Goal: Information Seeking & Learning: Learn about a topic

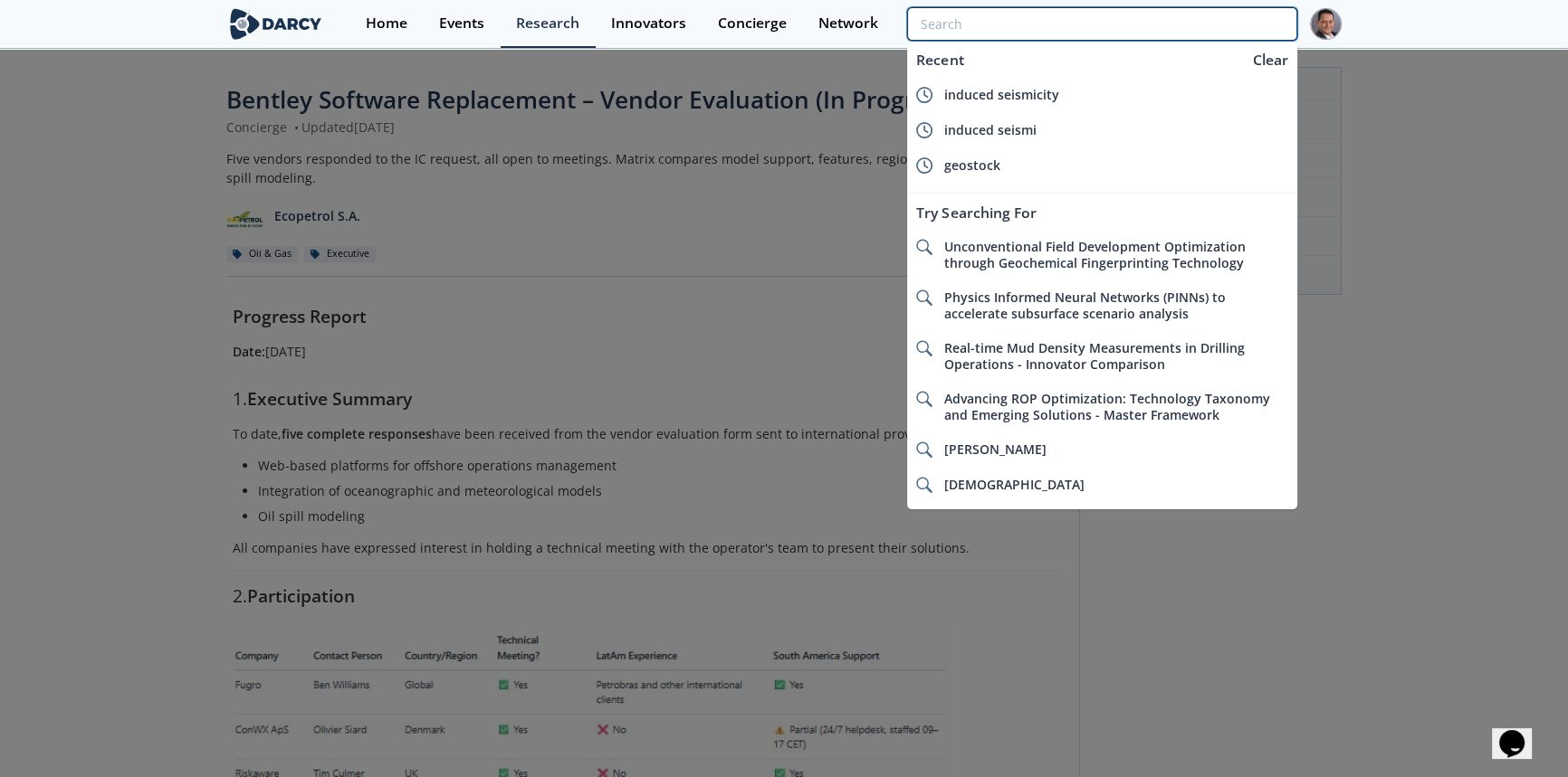
click at [1229, 18] on input "search" at bounding box center [1102, 24] width 390 height 34
click at [1191, 19] on input "search" at bounding box center [1102, 24] width 390 height 34
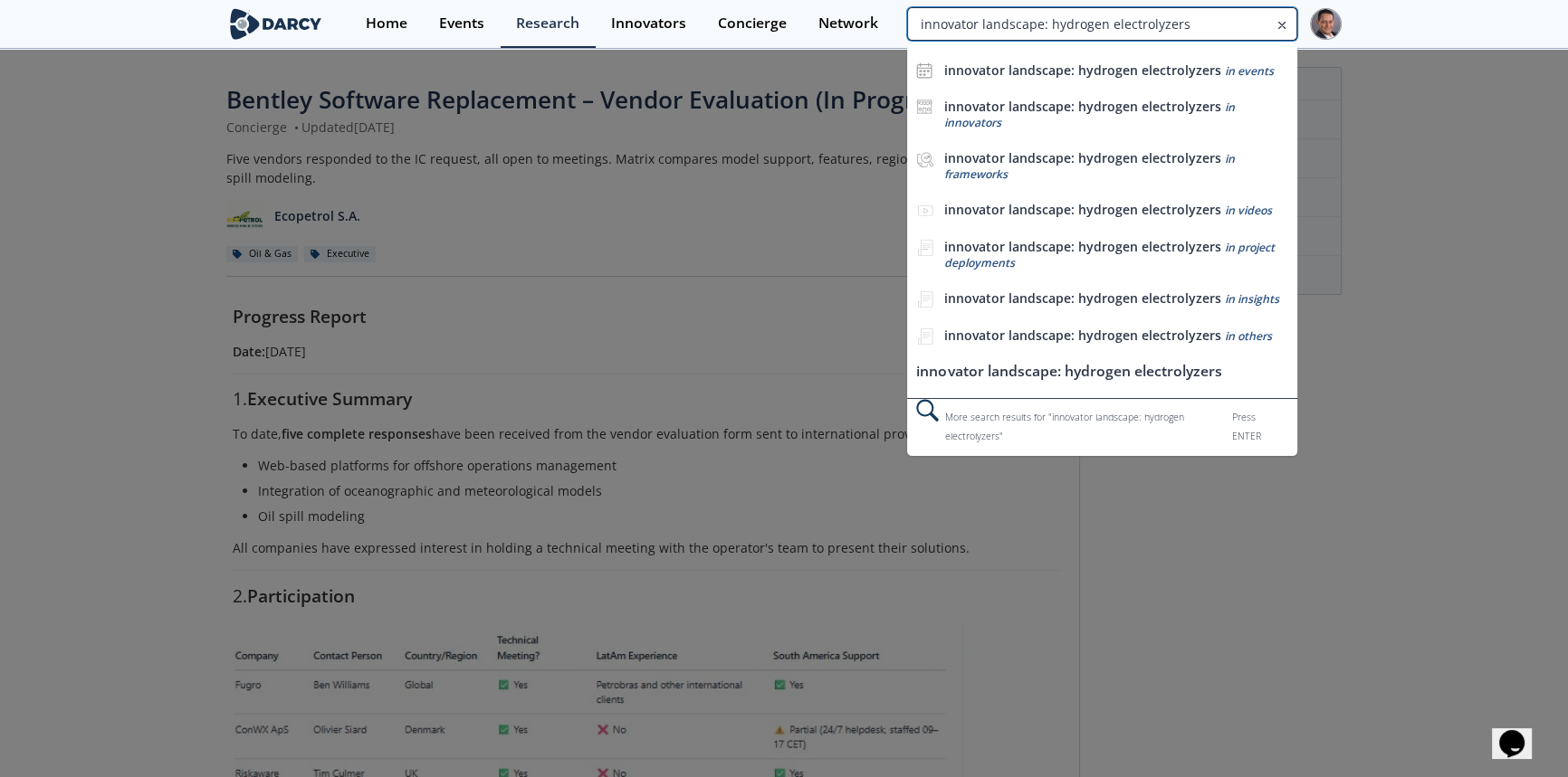
type input "innovator landscape: hydrogen electrolyzers"
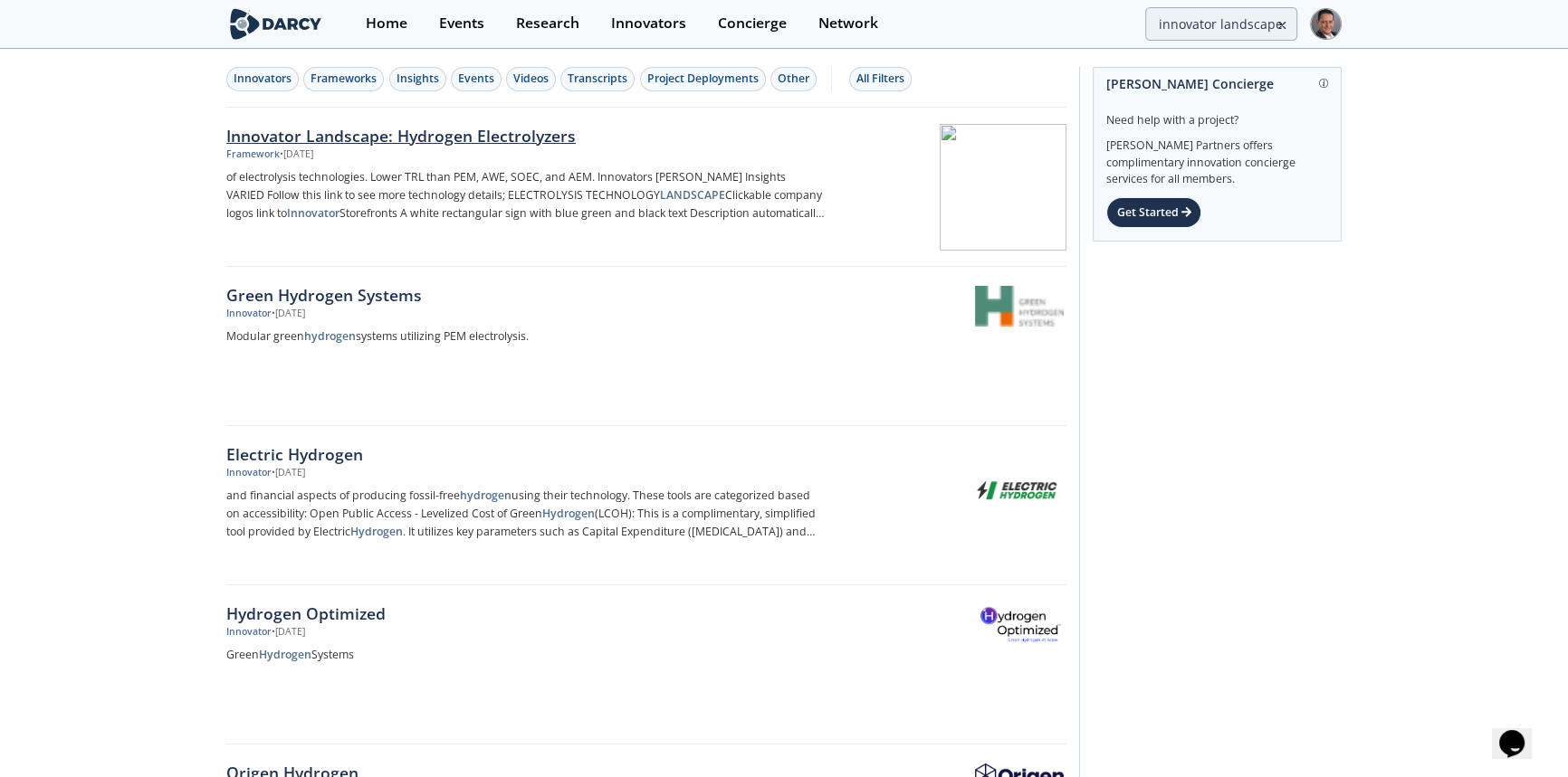
click at [578, 140] on div "Innovator Landscape: Hydrogen Electrolyzers" at bounding box center [525, 136] width 599 height 24
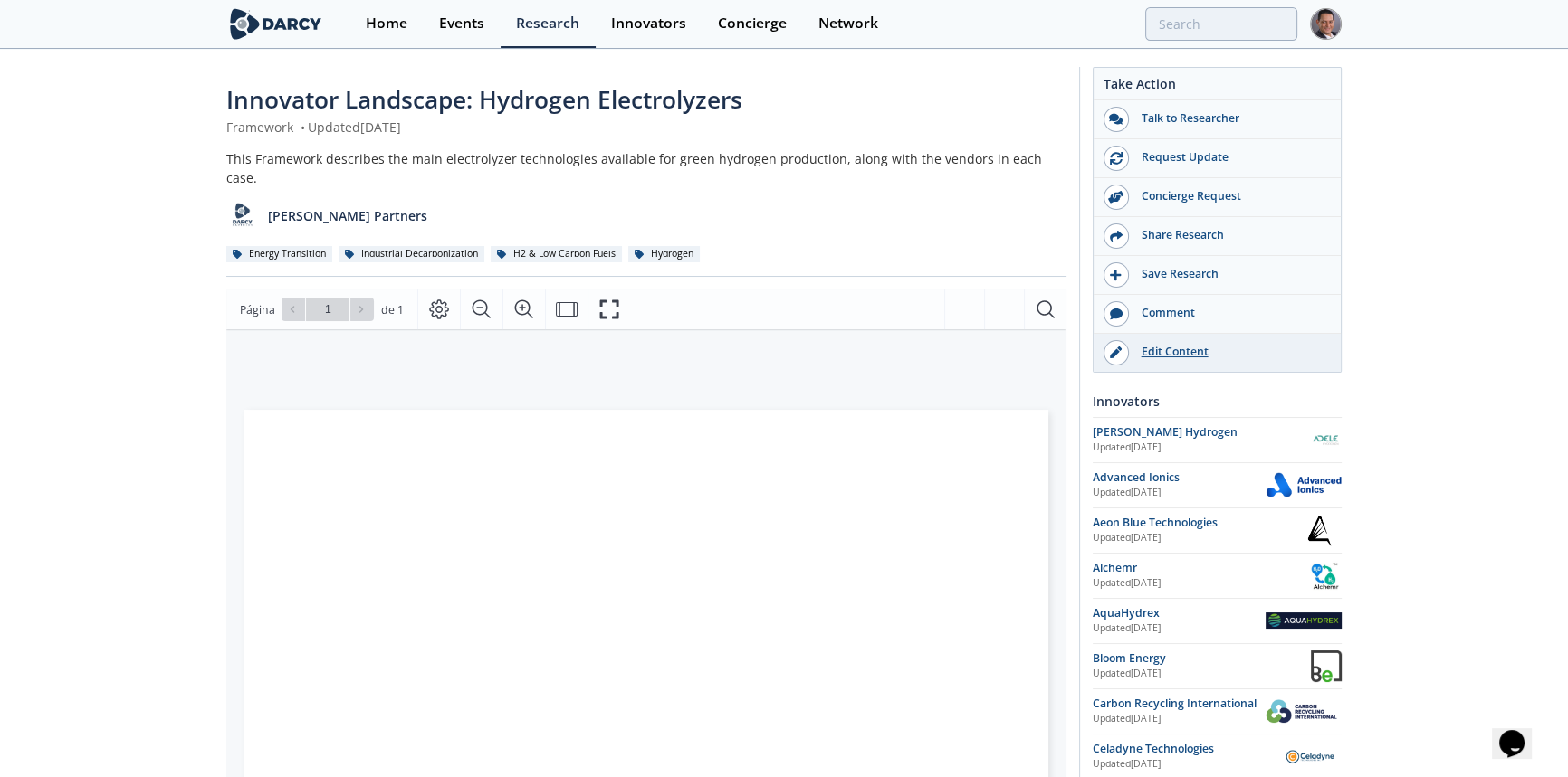
click at [1169, 344] on div "Edit Content" at bounding box center [1231, 352] width 203 height 16
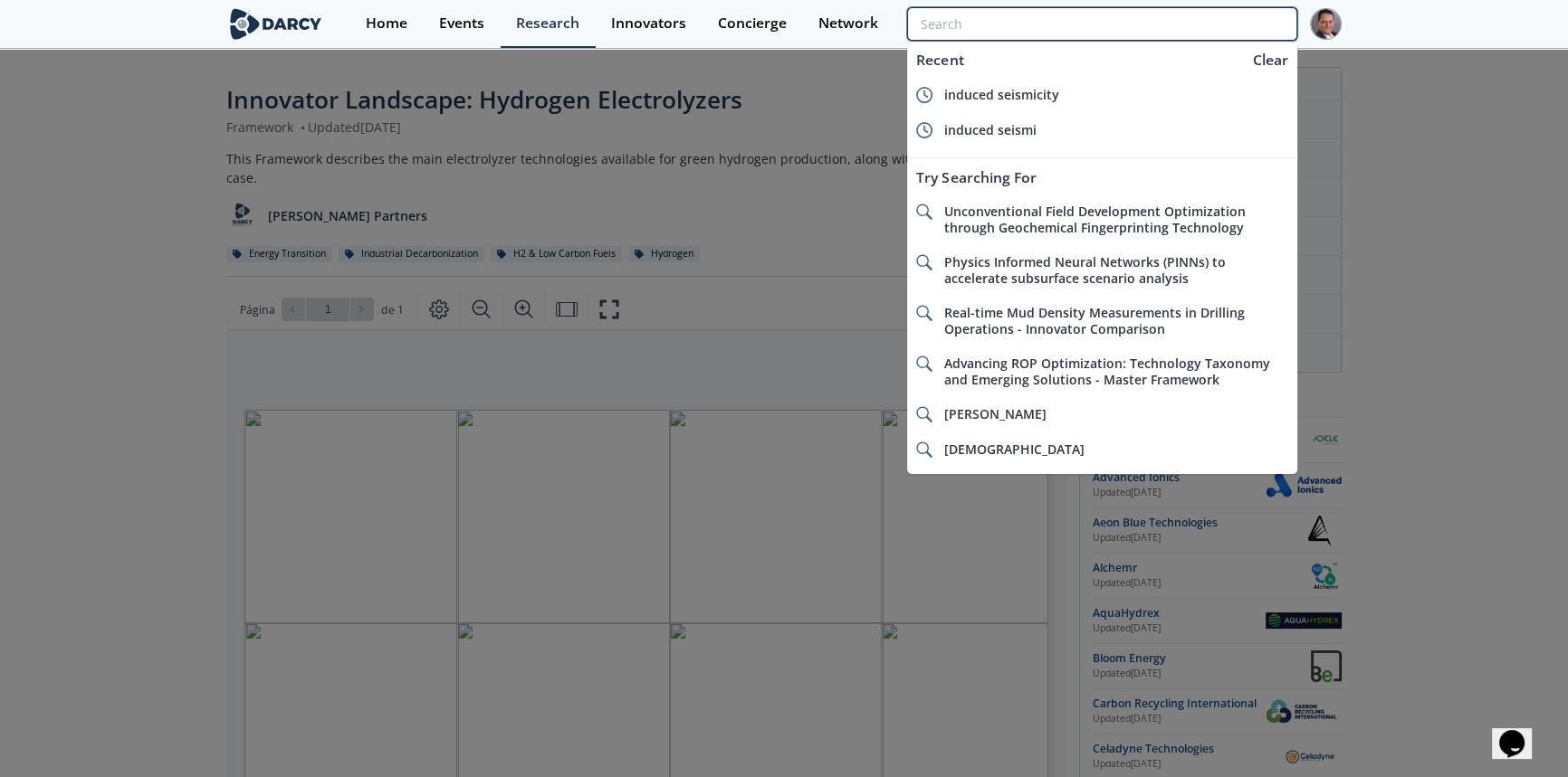
click at [1198, 22] on input "search" at bounding box center [1102, 24] width 390 height 34
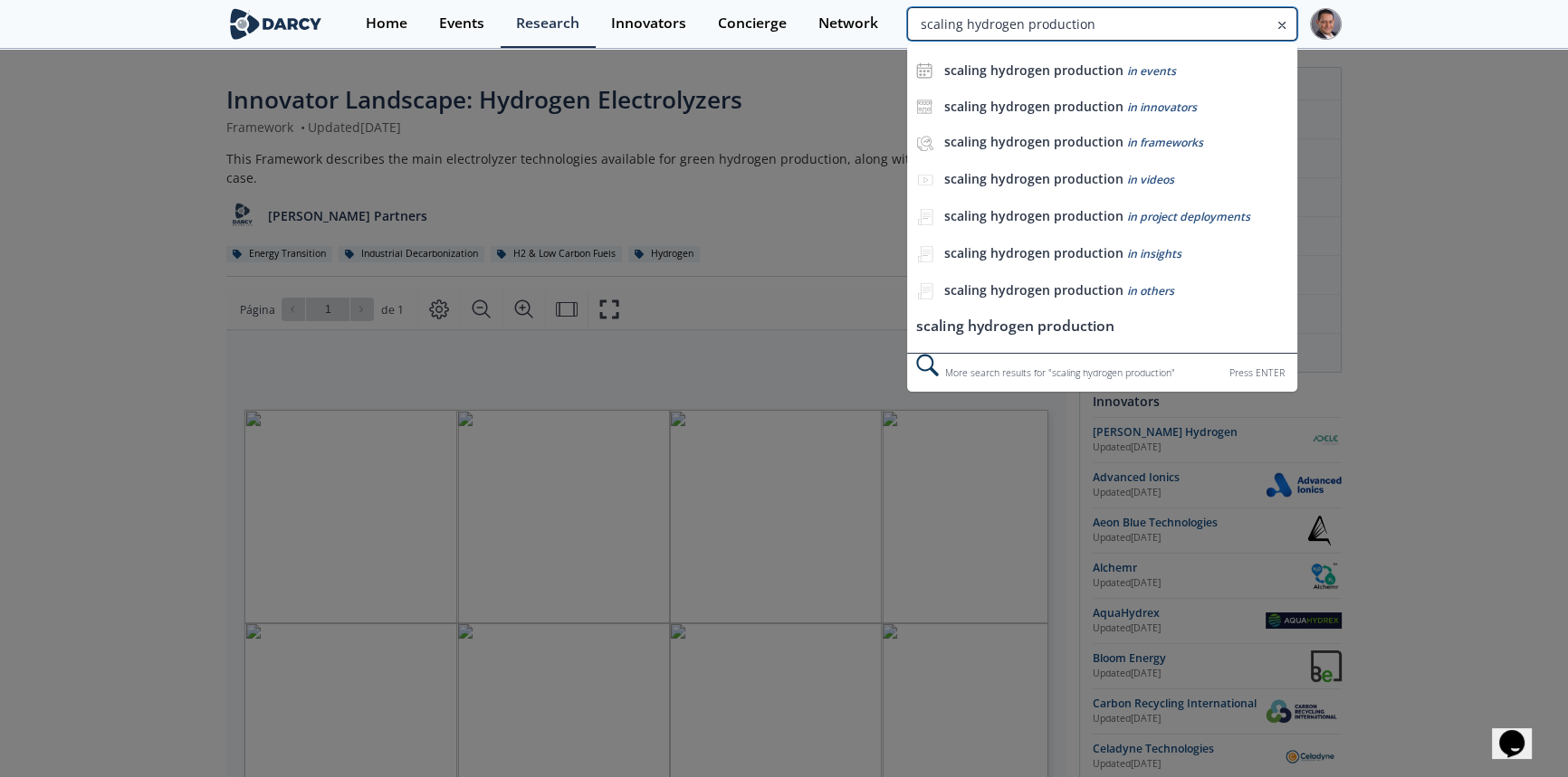
type input "scaling hydrogen production"
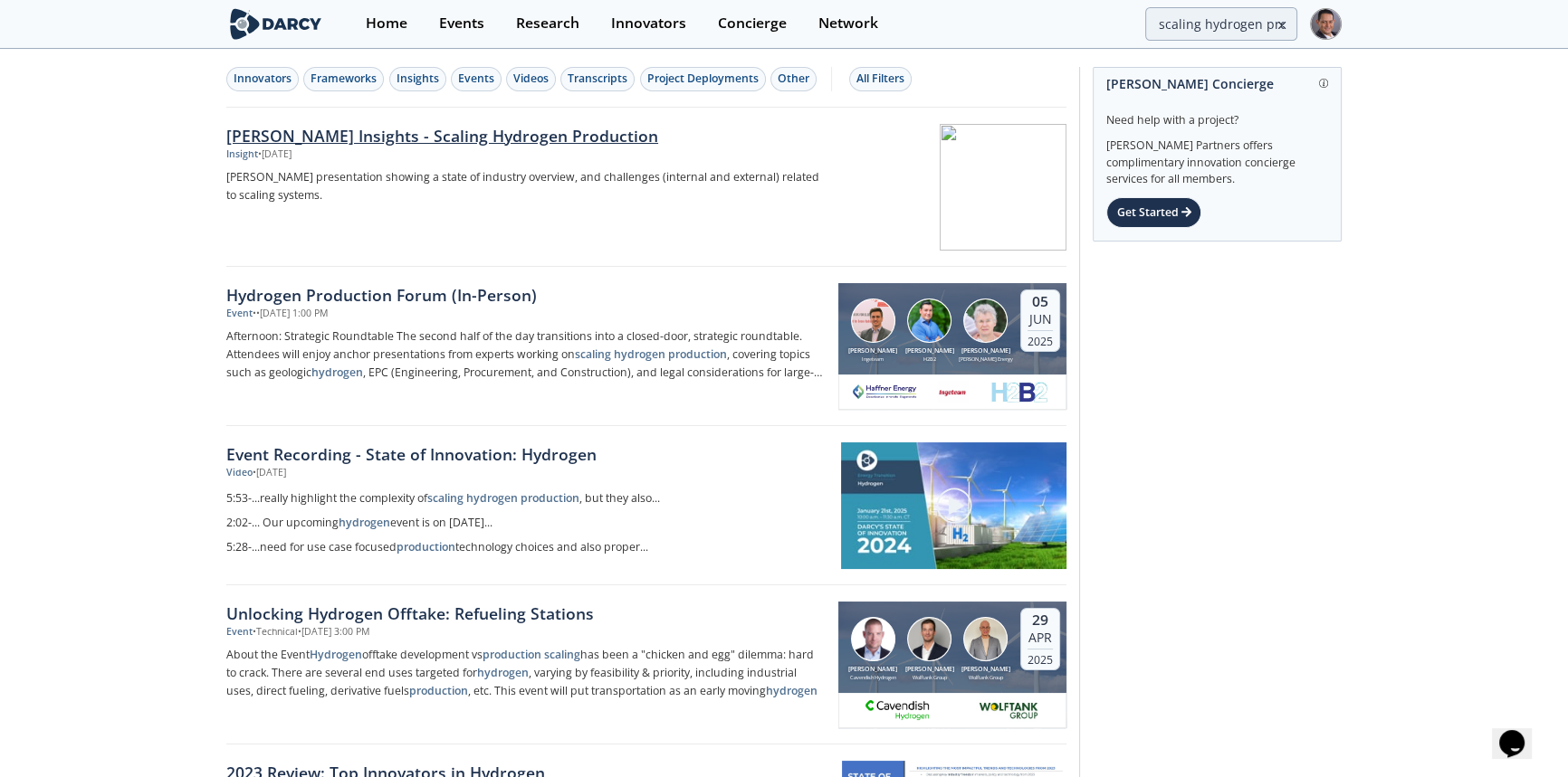
click at [438, 132] on div "[PERSON_NAME] Insights - Scaling Hydrogen Production" at bounding box center [525, 136] width 599 height 24
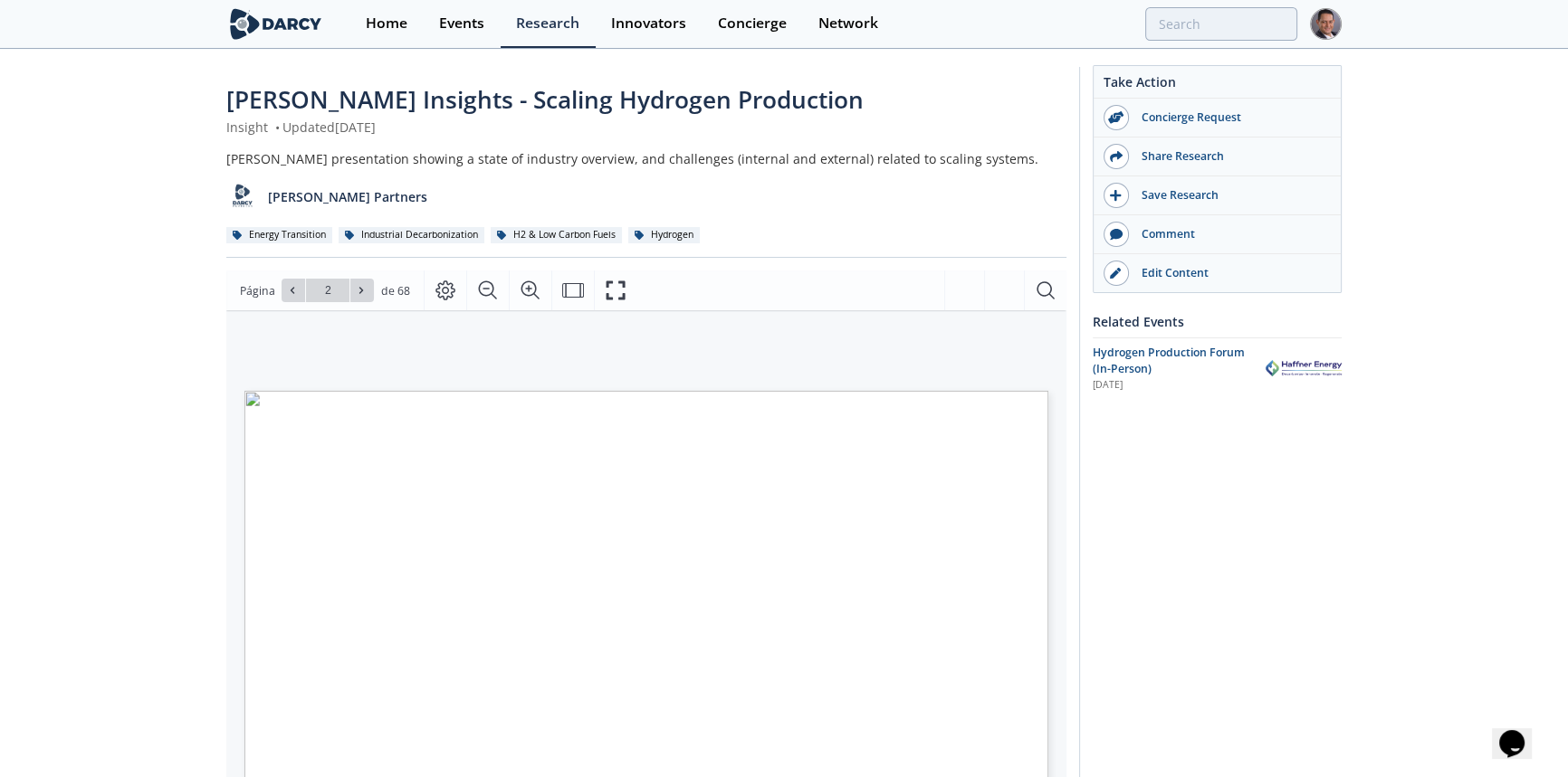
scroll to position [33, 0]
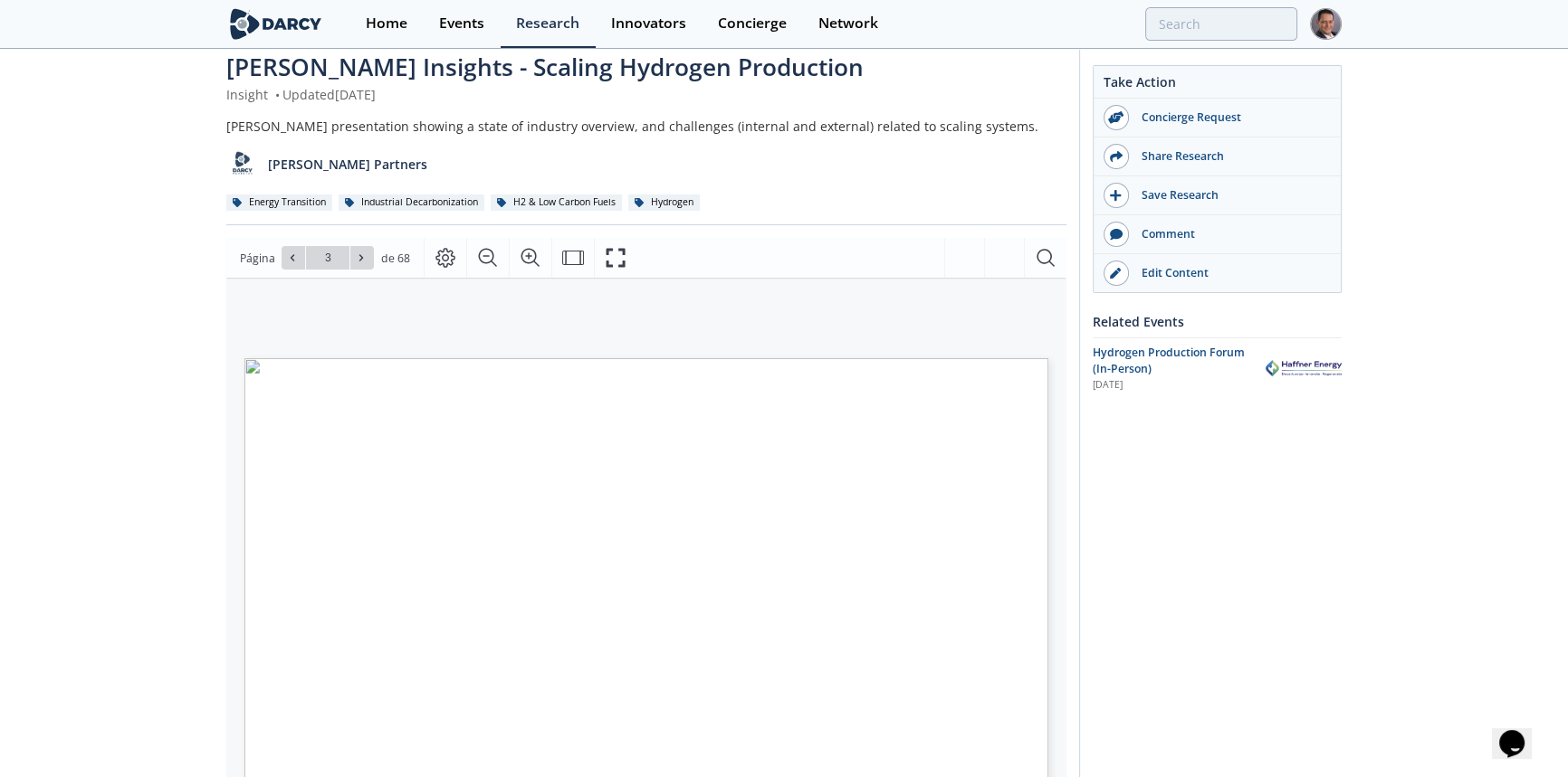
type input "4"
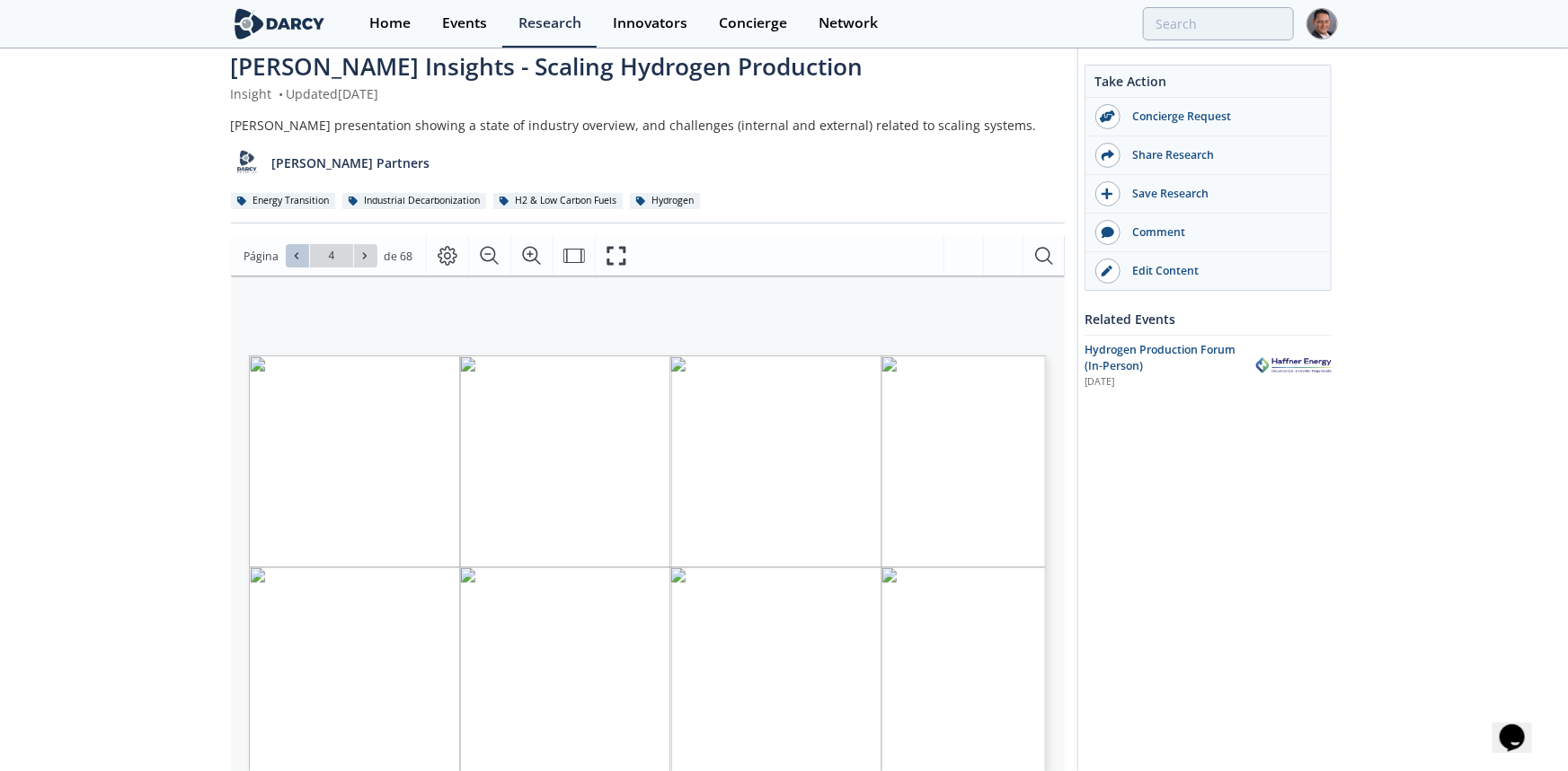
click at [293, 258] on icon at bounding box center [296, 256] width 11 height 11
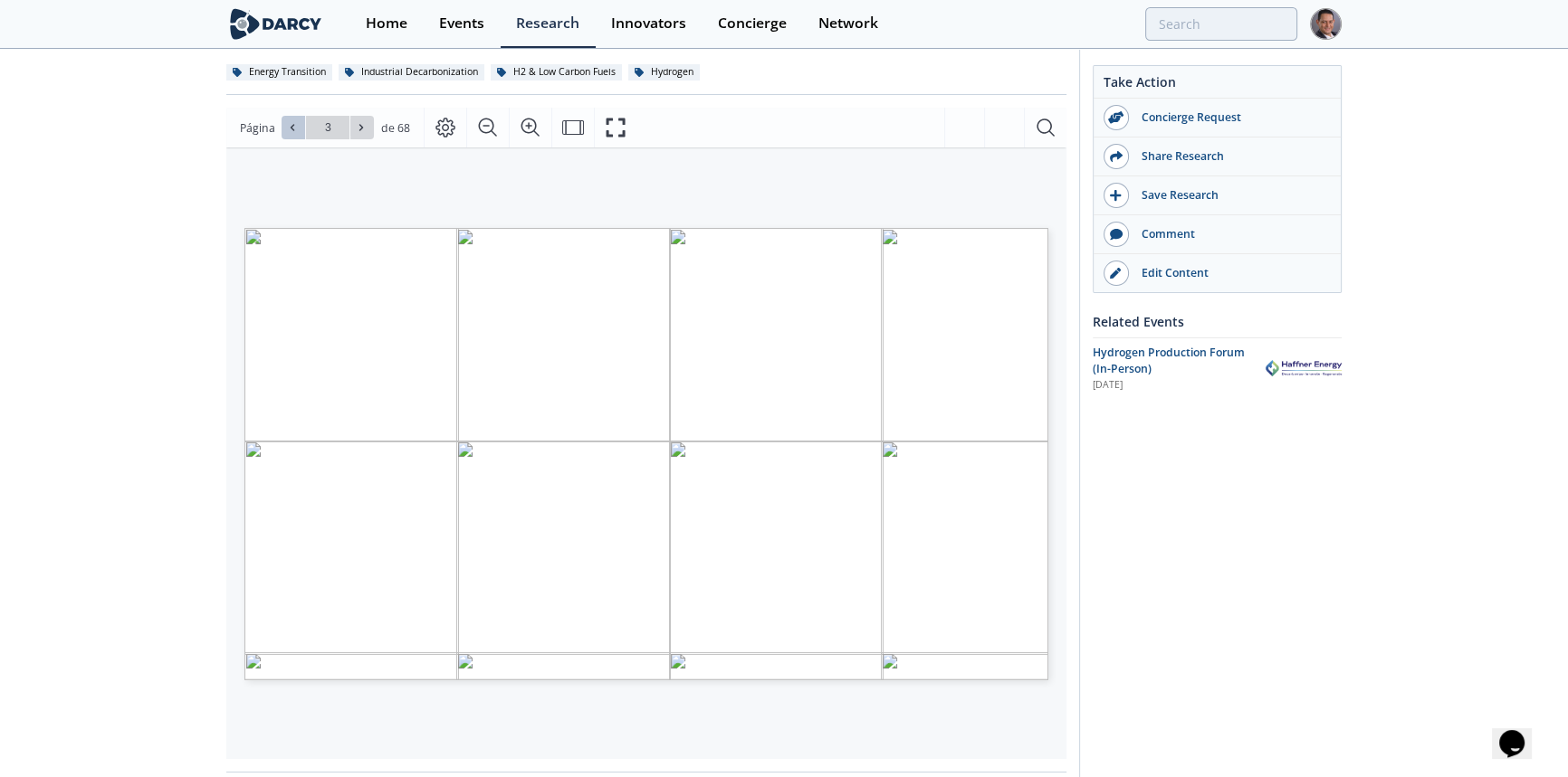
scroll to position [167, 0]
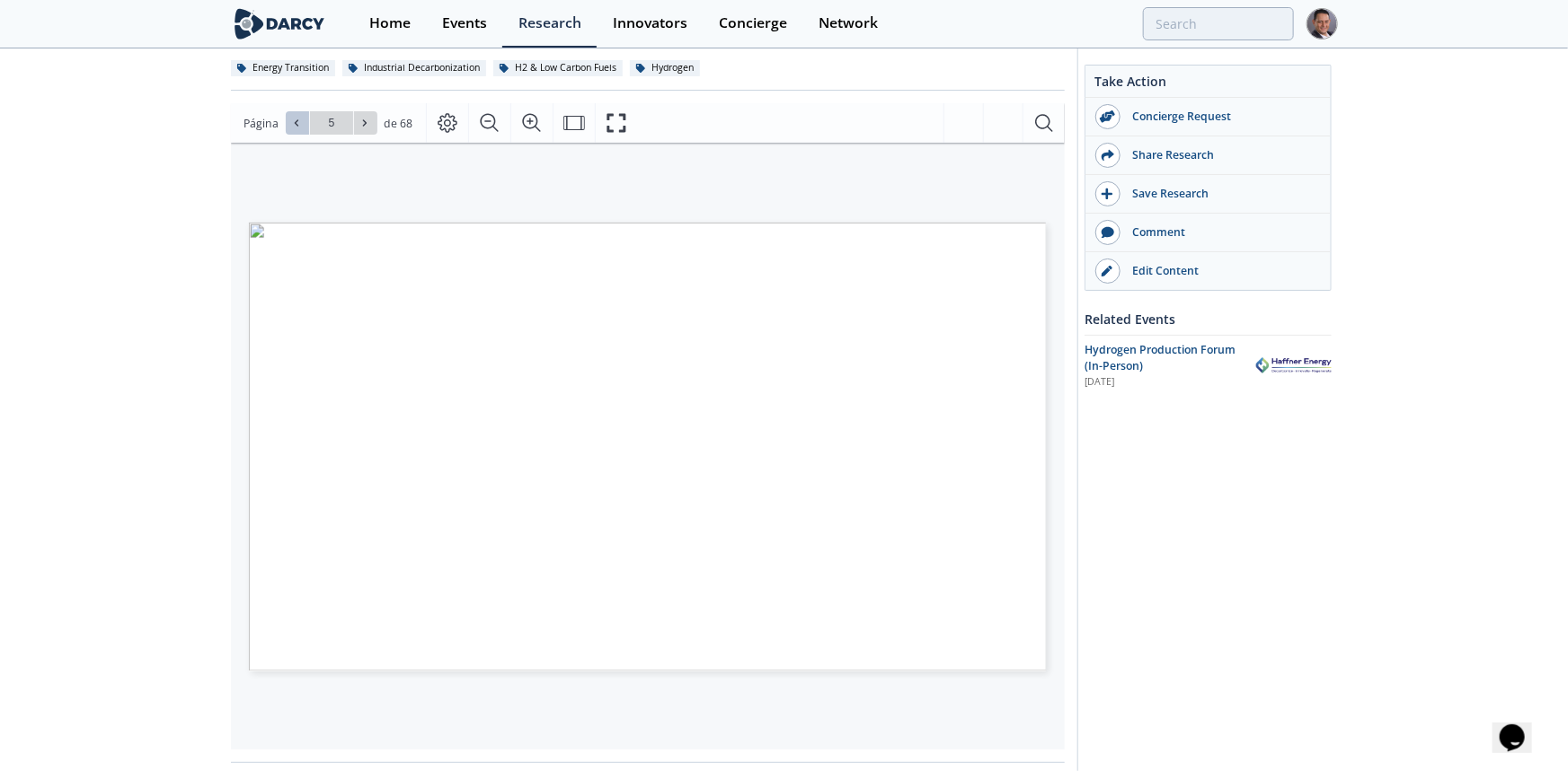
type input "6"
type input "8"
type input "11"
type input "12"
type input "13"
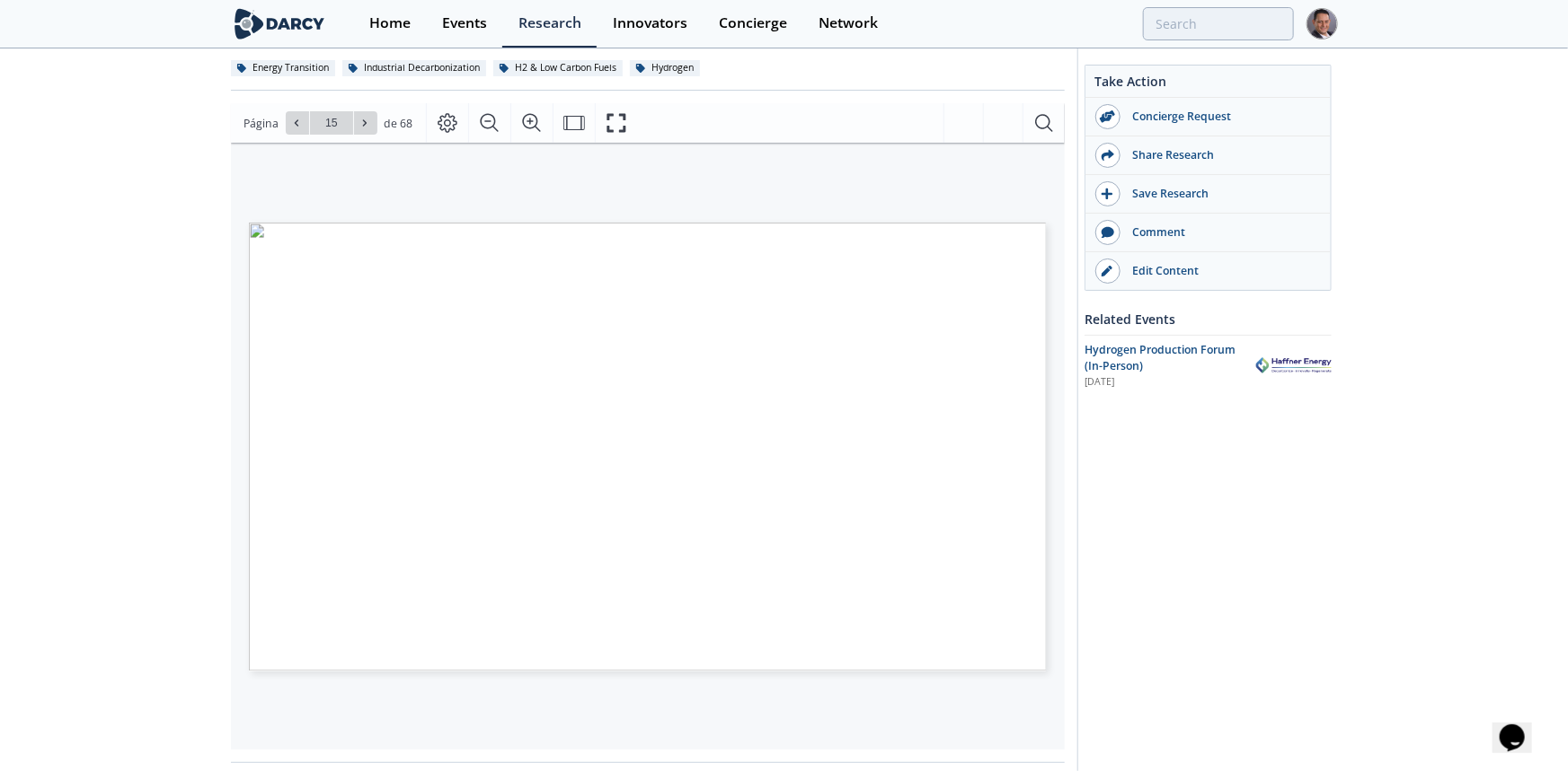
type input "16"
type input "17"
type input "16"
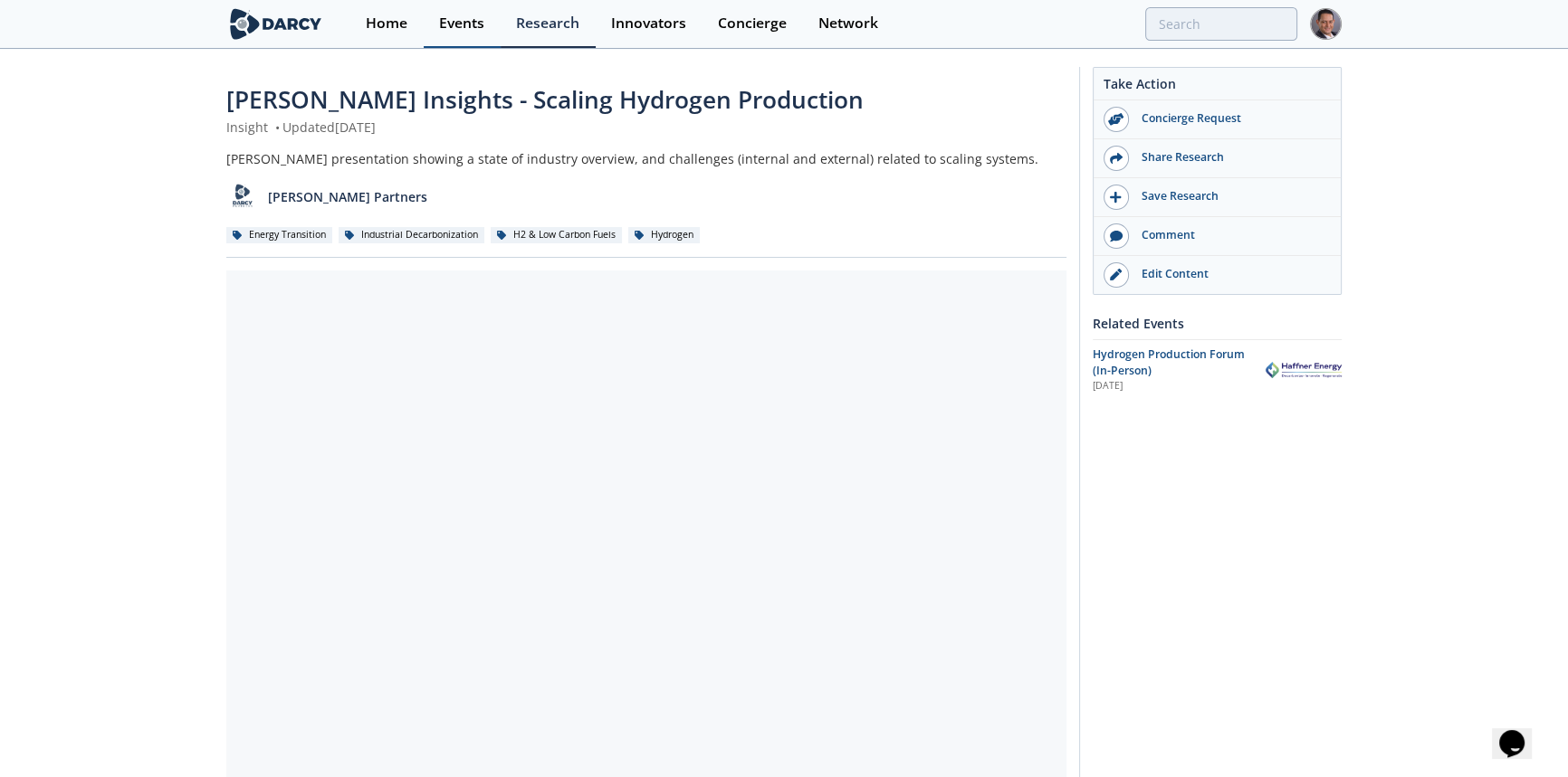
click at [458, 18] on div "Events" at bounding box center [462, 24] width 45 height 15
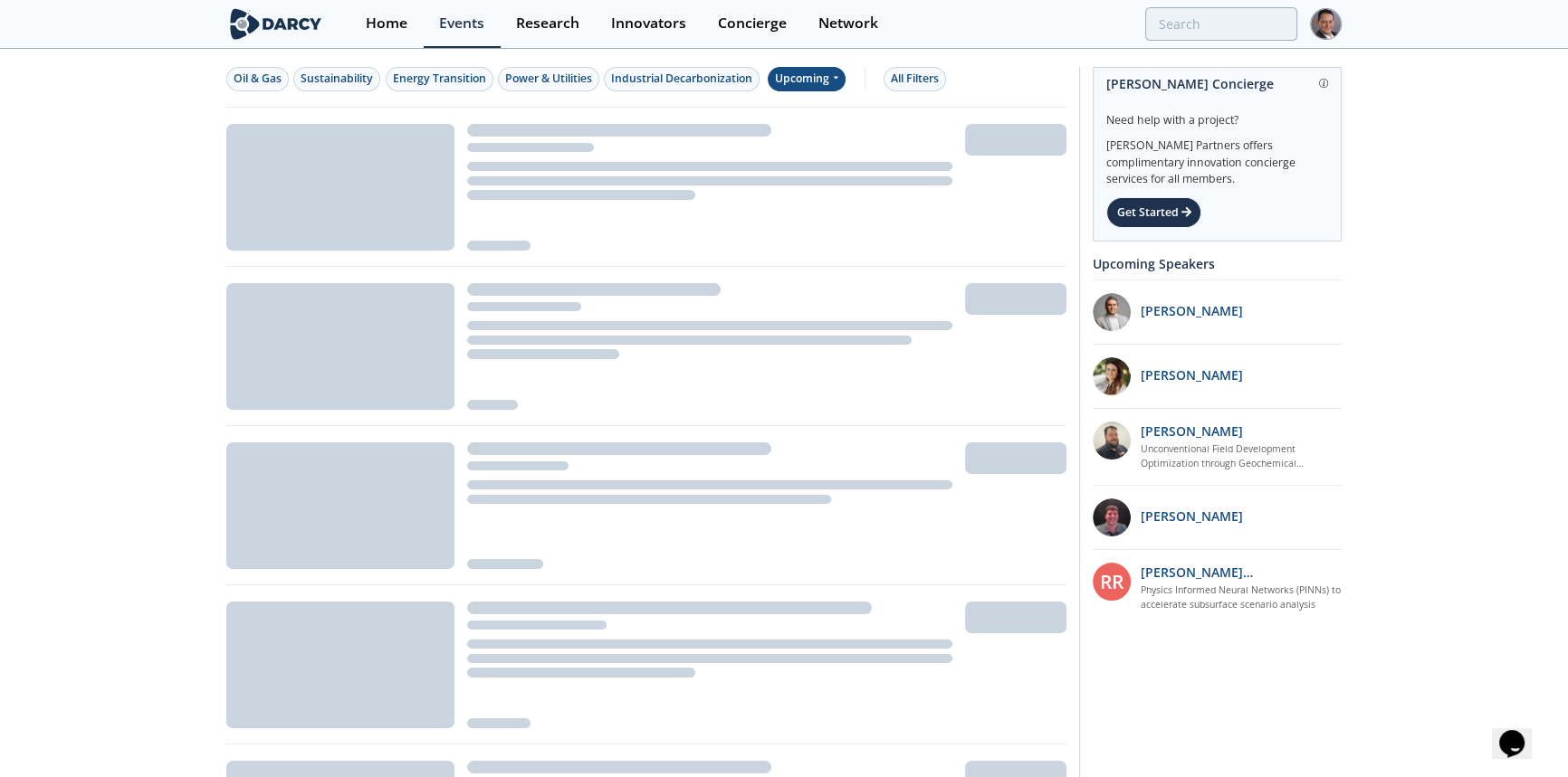
click at [817, 83] on div "Upcoming" at bounding box center [806, 79] width 79 height 24
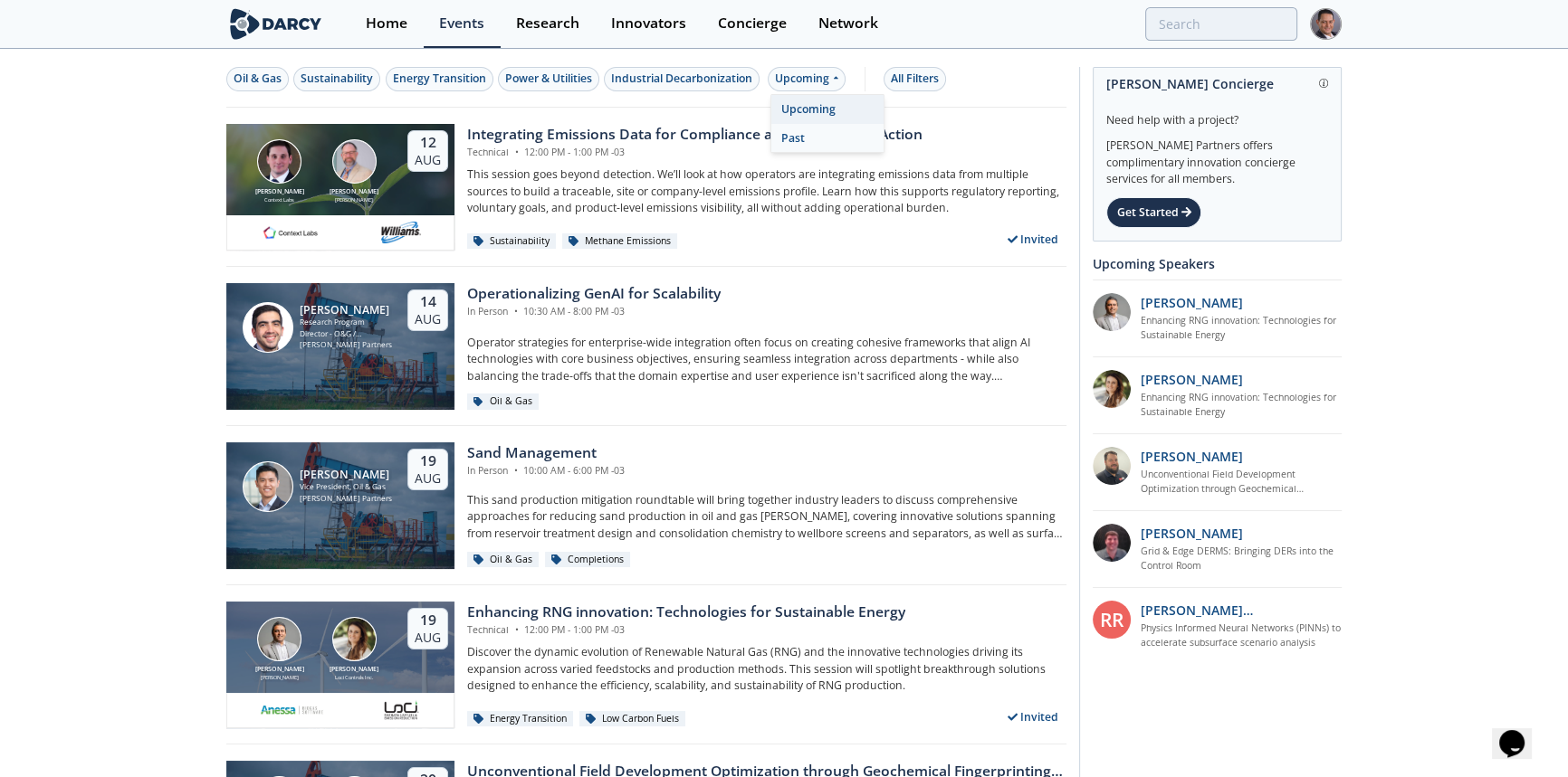
click at [786, 133] on div "Past" at bounding box center [827, 139] width 112 height 29
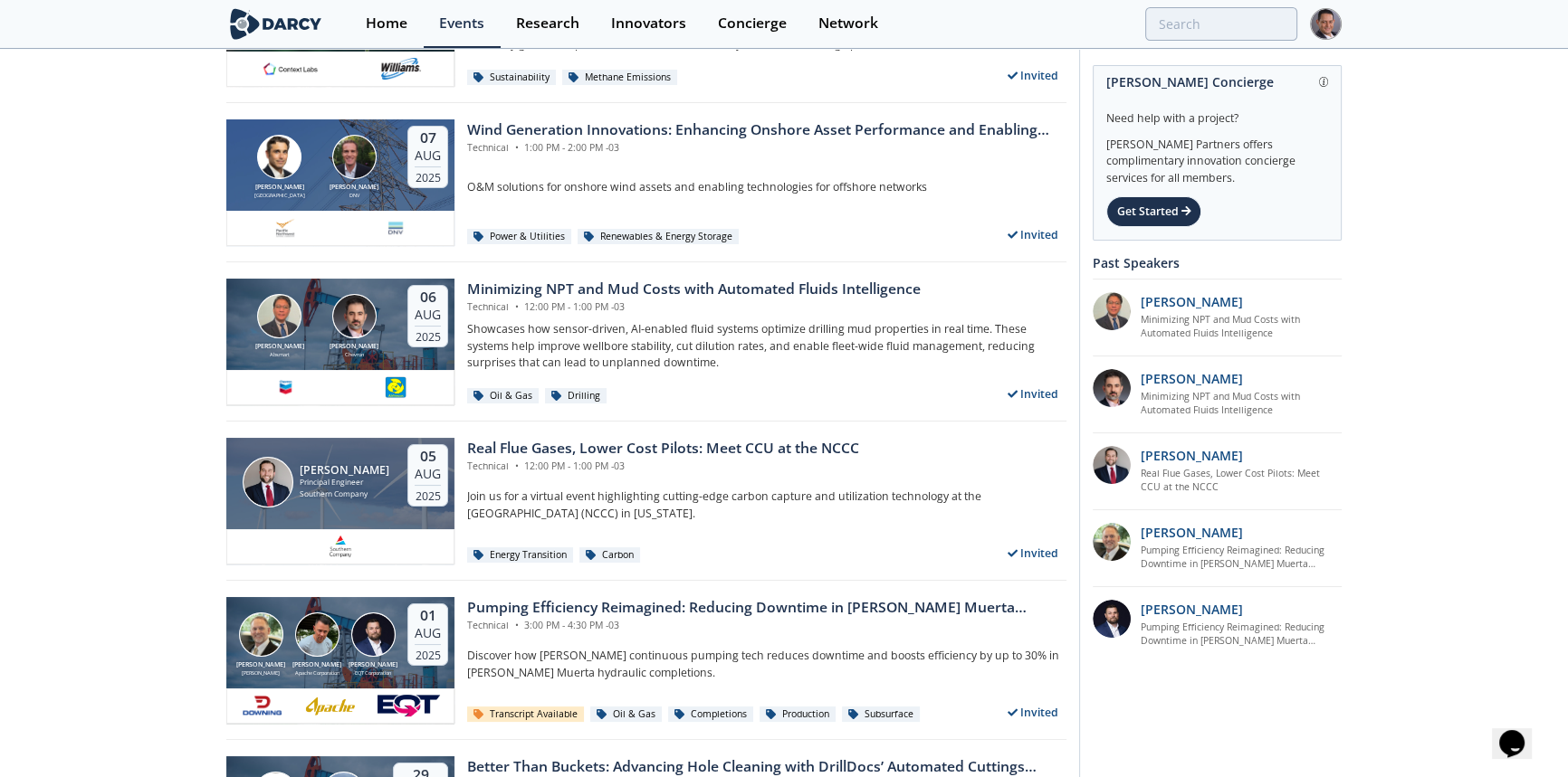
scroll to position [328, 0]
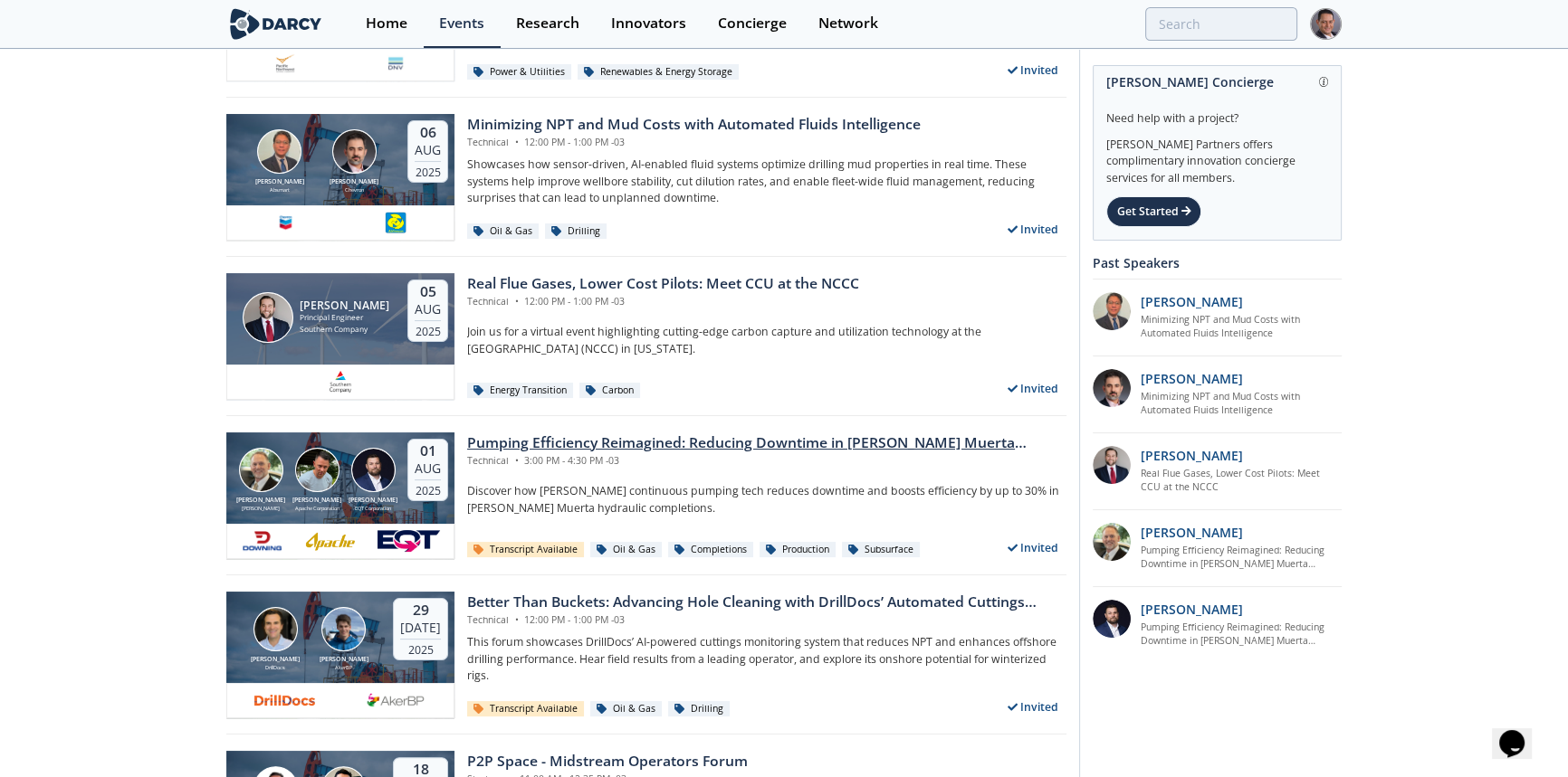
click at [589, 442] on div "Pumping Efficiency Reimagined: Reducing Downtime in Vaca Muerta Completions" at bounding box center [766, 443] width 599 height 22
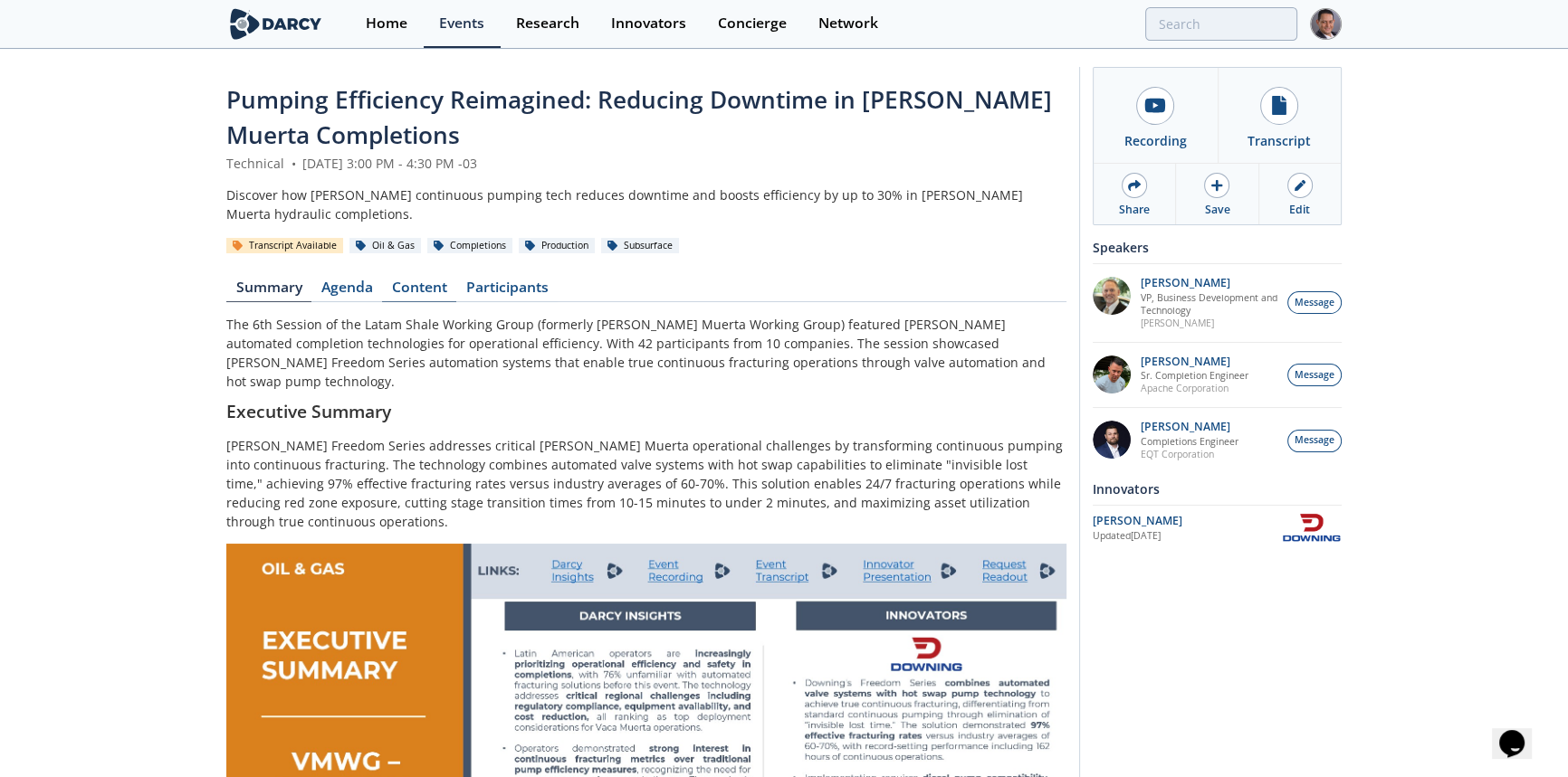
click at [419, 288] on link "Content" at bounding box center [419, 291] width 74 height 22
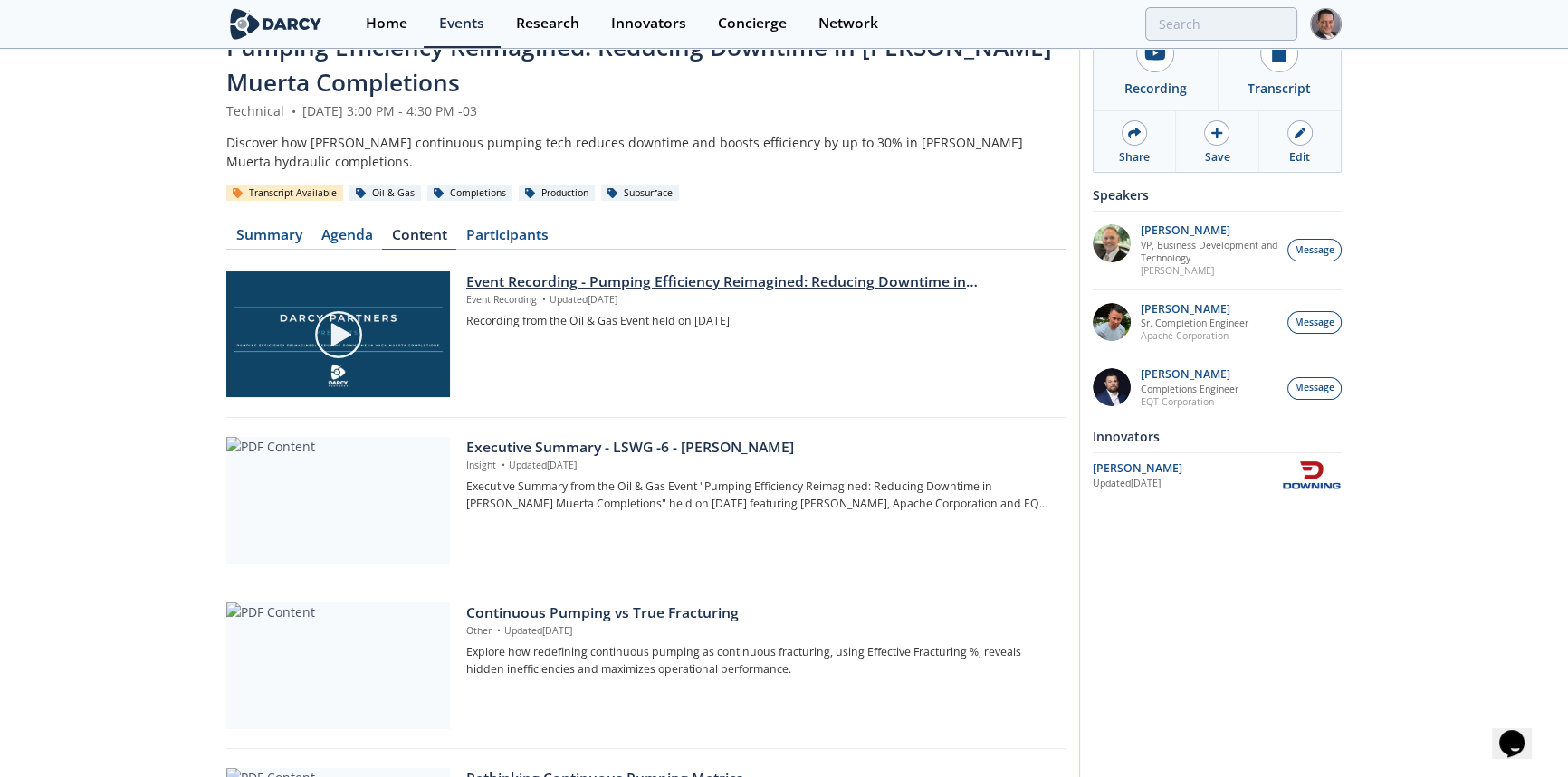
scroll to position [82, 0]
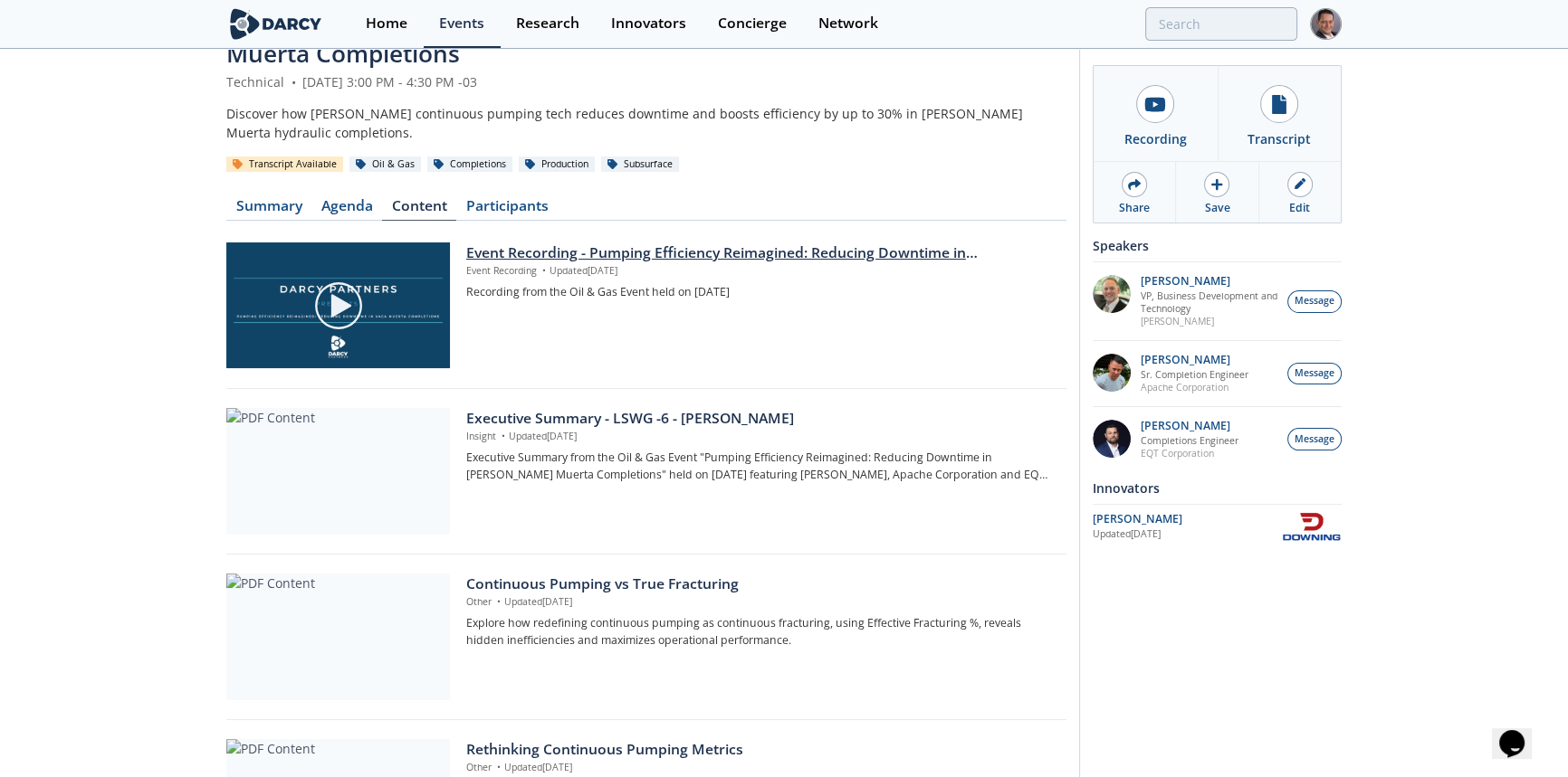
click at [371, 255] on div at bounding box center [338, 306] width 203 height 102
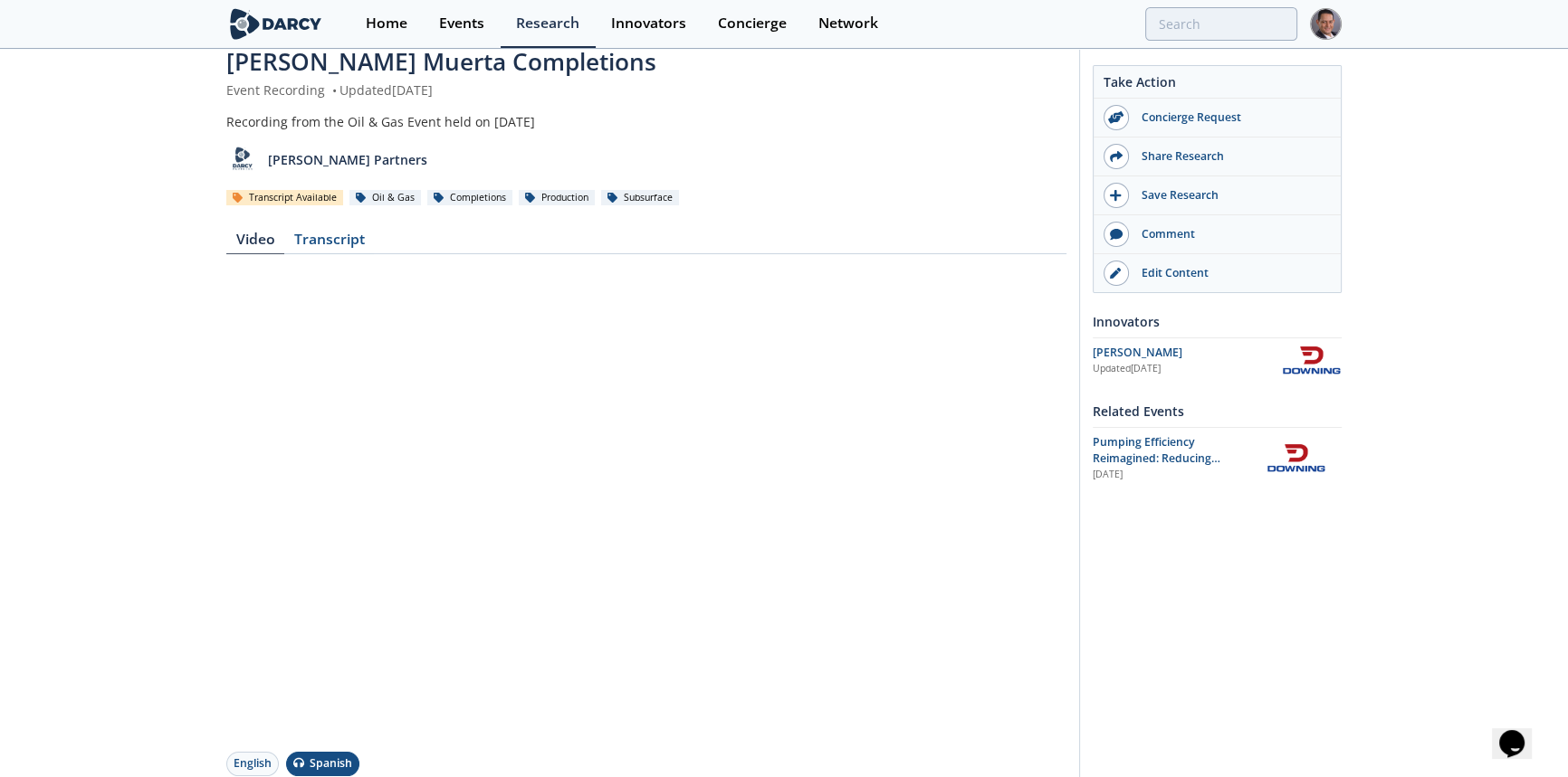
scroll to position [164, 0]
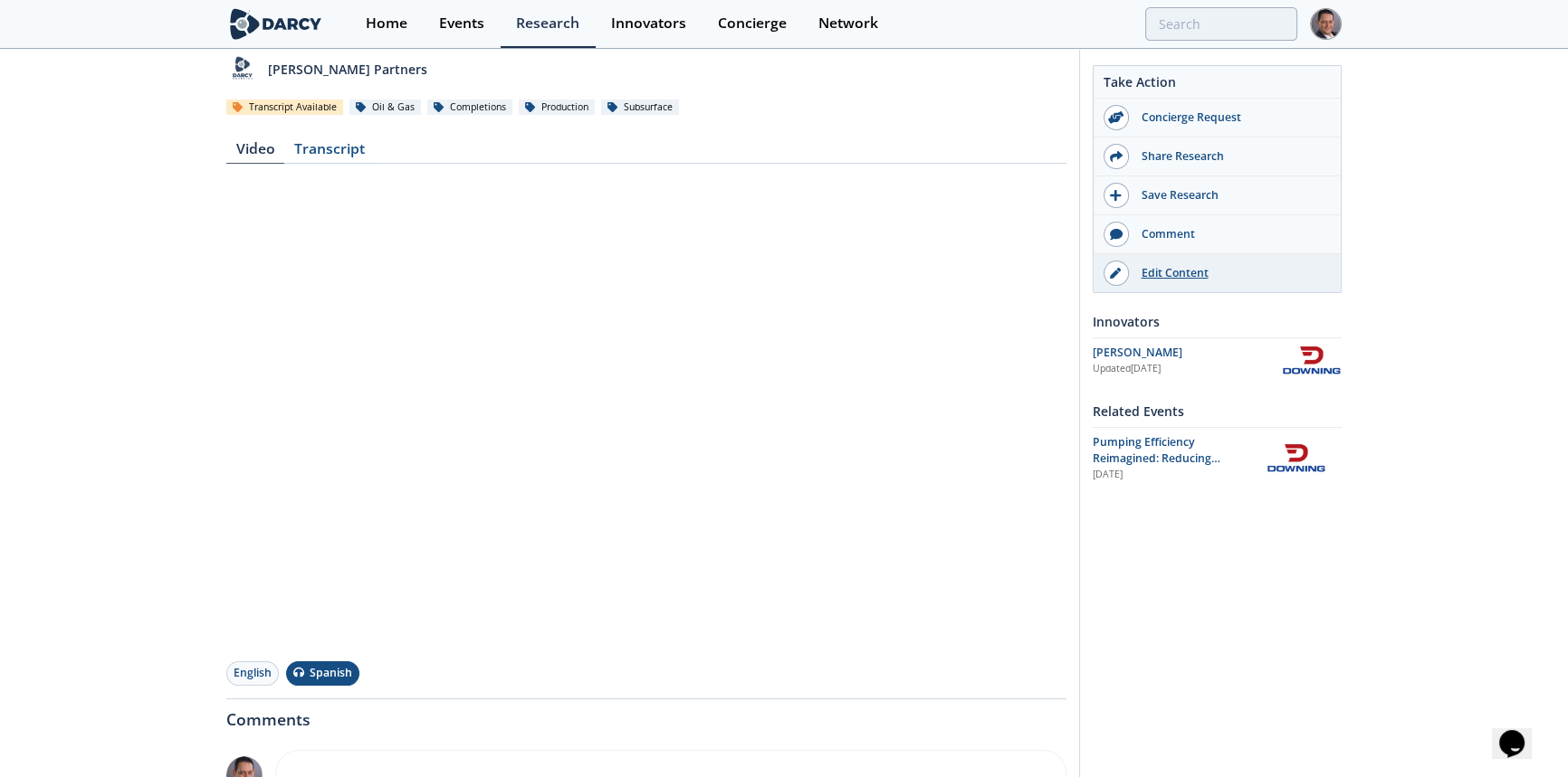
click at [1159, 272] on div "Edit Content" at bounding box center [1231, 273] width 203 height 16
click at [445, 26] on div "Events" at bounding box center [462, 24] width 45 height 15
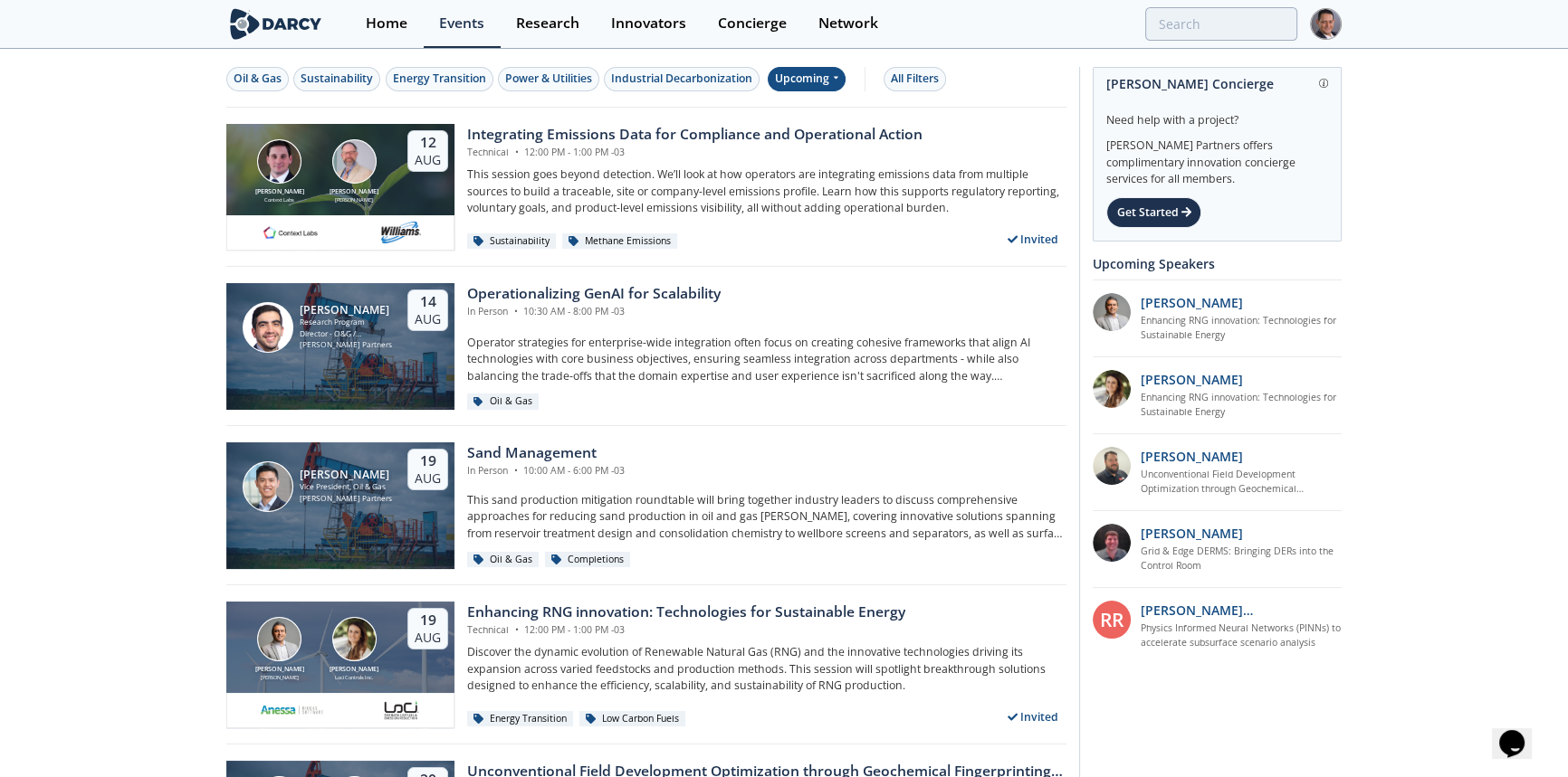
click at [806, 78] on div "Upcoming" at bounding box center [806, 79] width 79 height 24
click at [804, 138] on div "Past" at bounding box center [827, 139] width 112 height 29
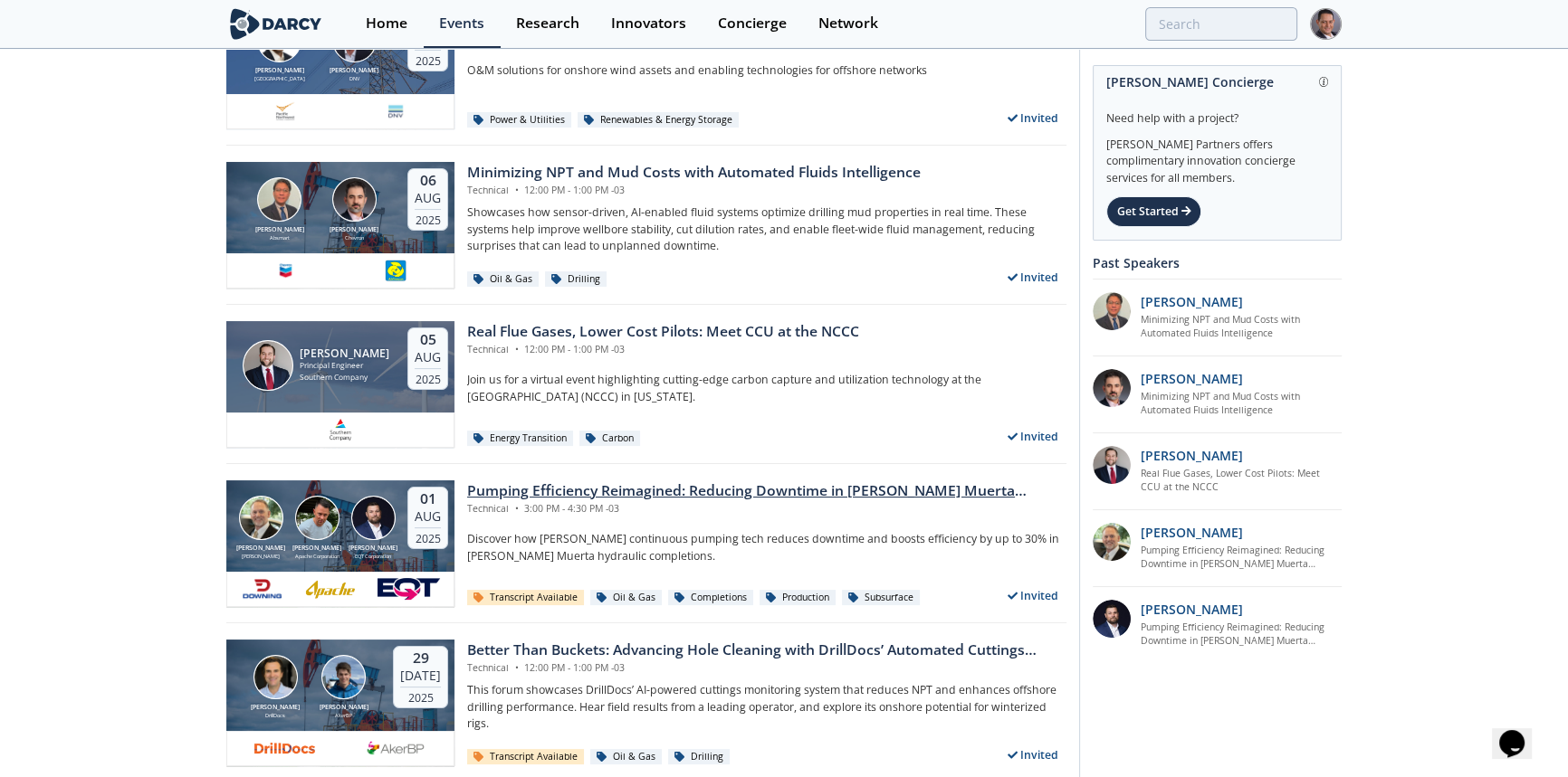
scroll to position [328, 0]
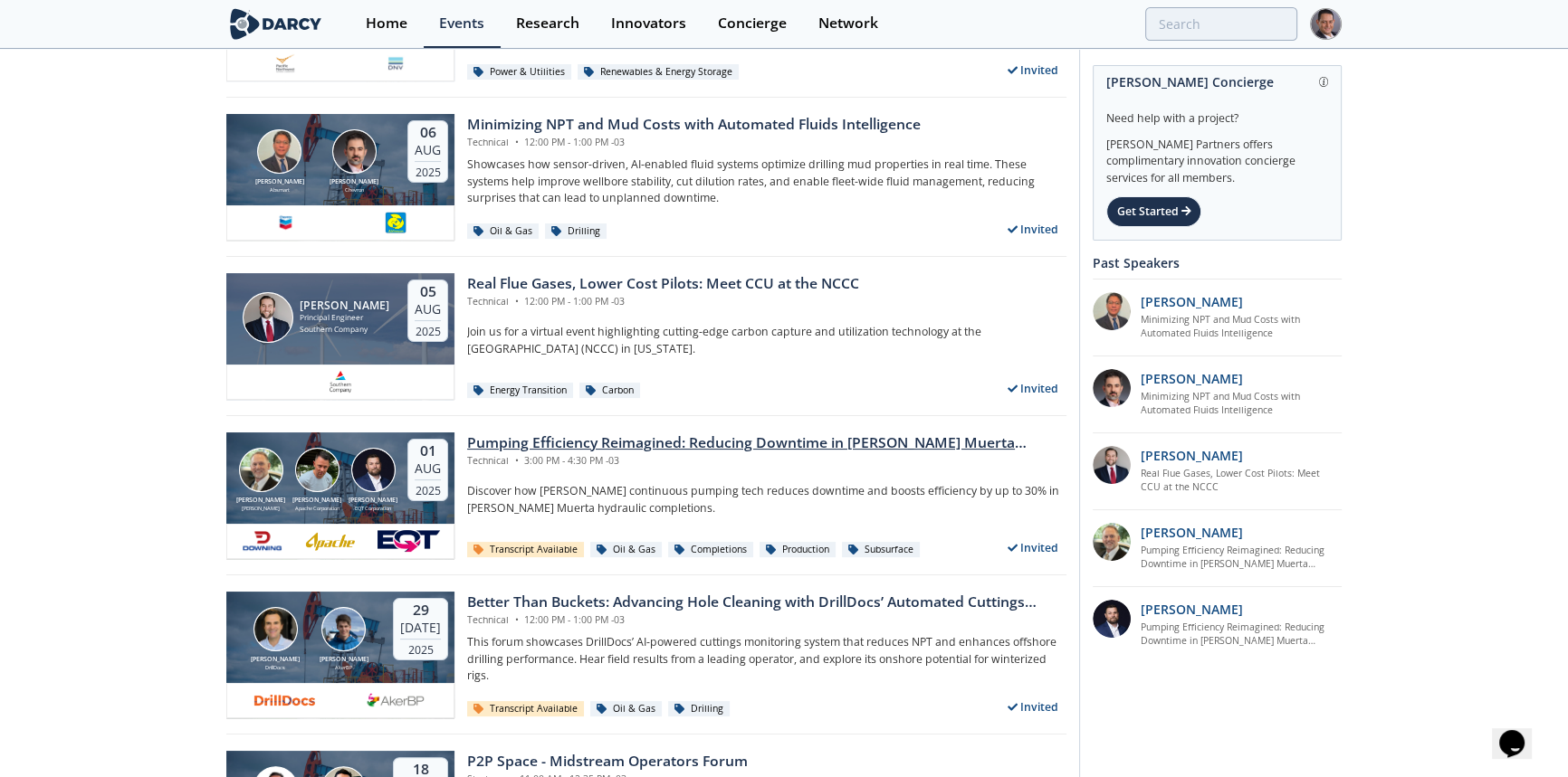
click at [546, 441] on div "Pumping Efficiency Reimagined: Reducing Downtime in Vaca Muerta Completions" at bounding box center [766, 443] width 599 height 22
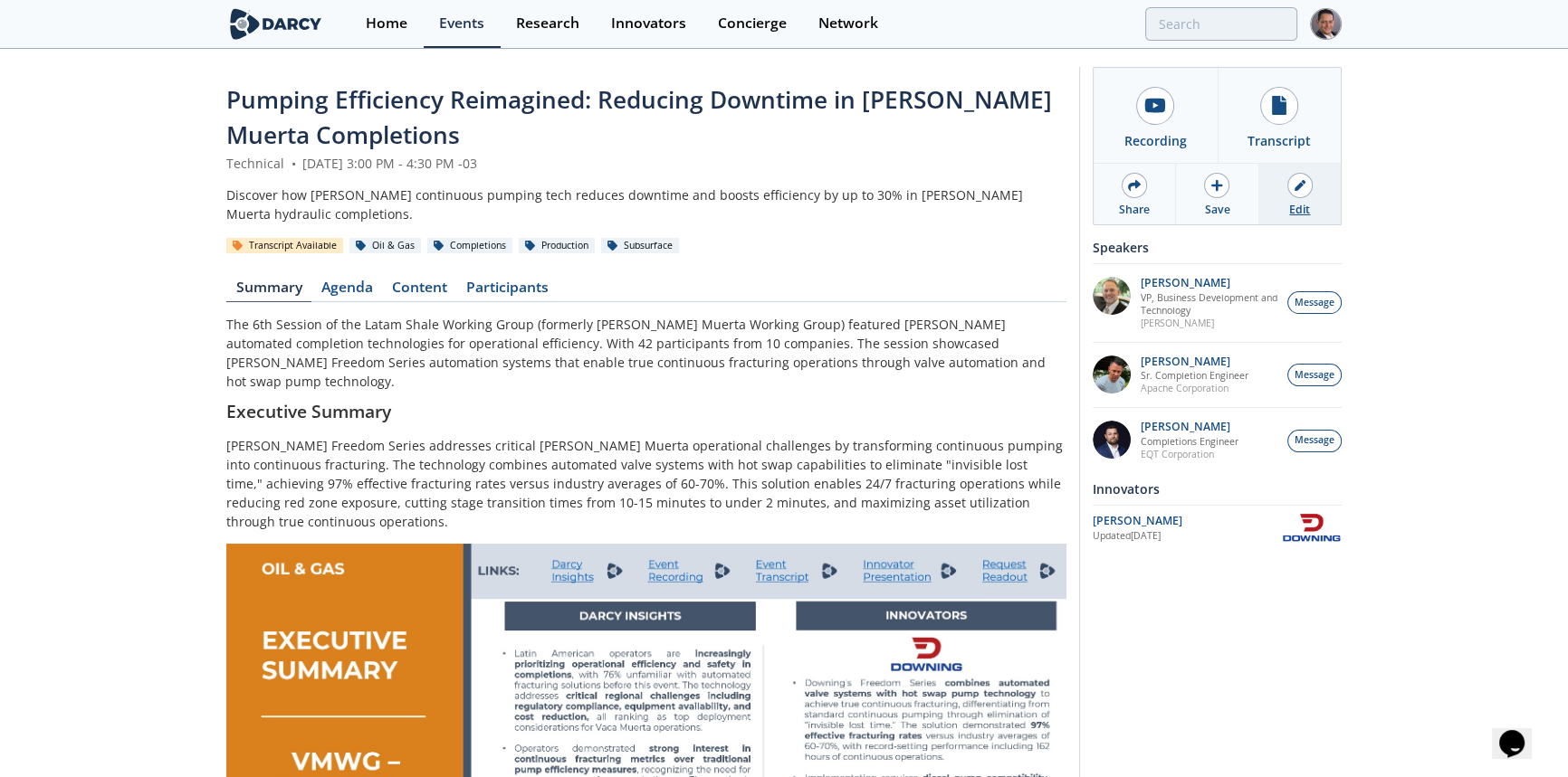
click at [1303, 184] on icon at bounding box center [1300, 186] width 11 height 11
click at [424, 288] on link "Content" at bounding box center [419, 291] width 74 height 22
